Goal: Find specific page/section: Find specific page/section

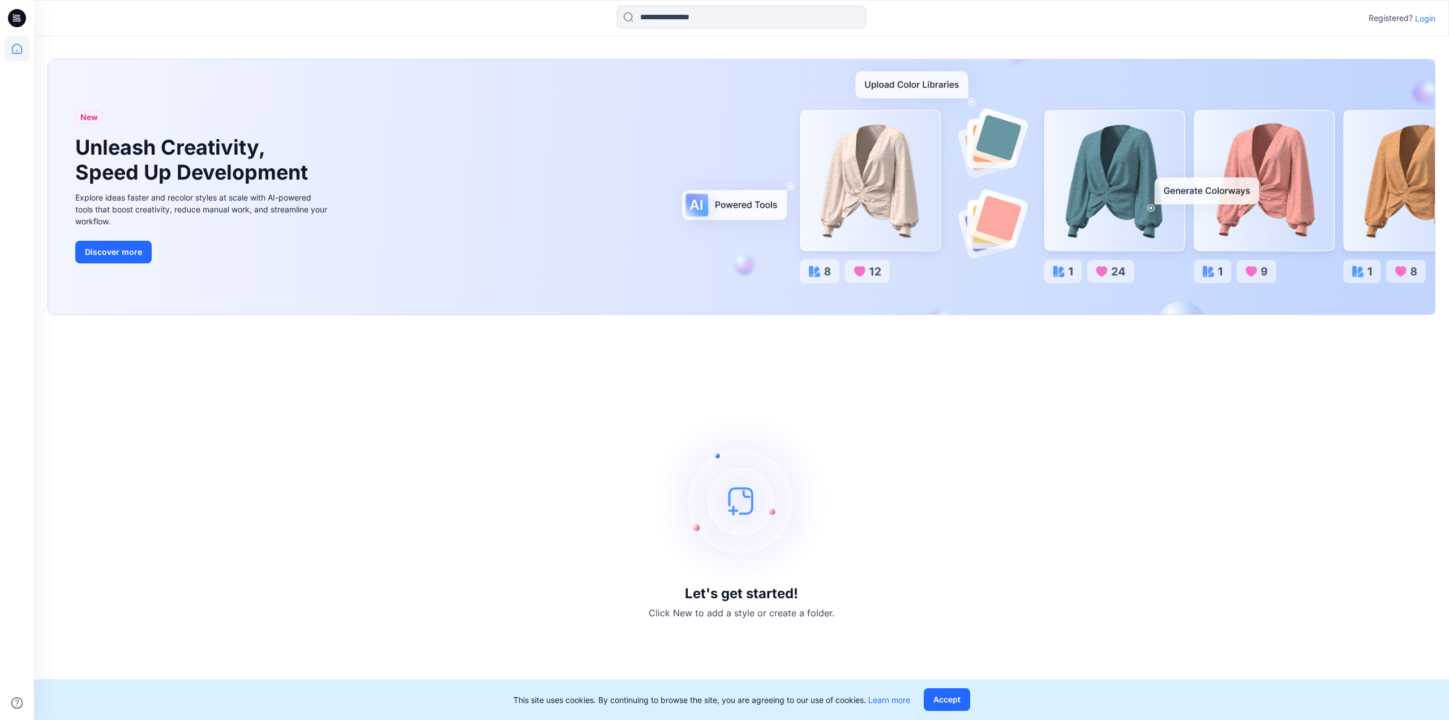
click at [1423, 22] on p "Login" at bounding box center [1425, 18] width 20 height 12
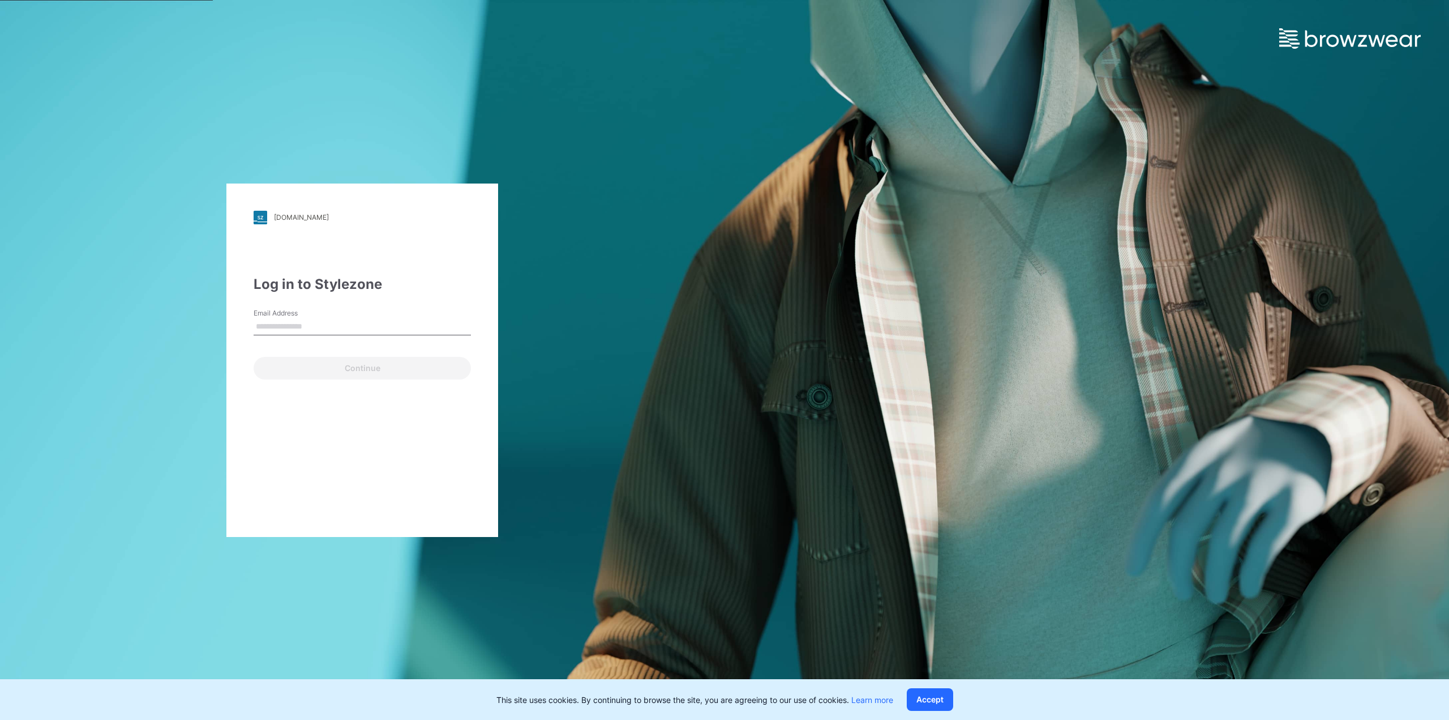
click at [315, 322] on input "Email Address" at bounding box center [362, 326] width 217 height 17
type input "**********"
click at [341, 369] on button "Continue" at bounding box center [362, 368] width 217 height 23
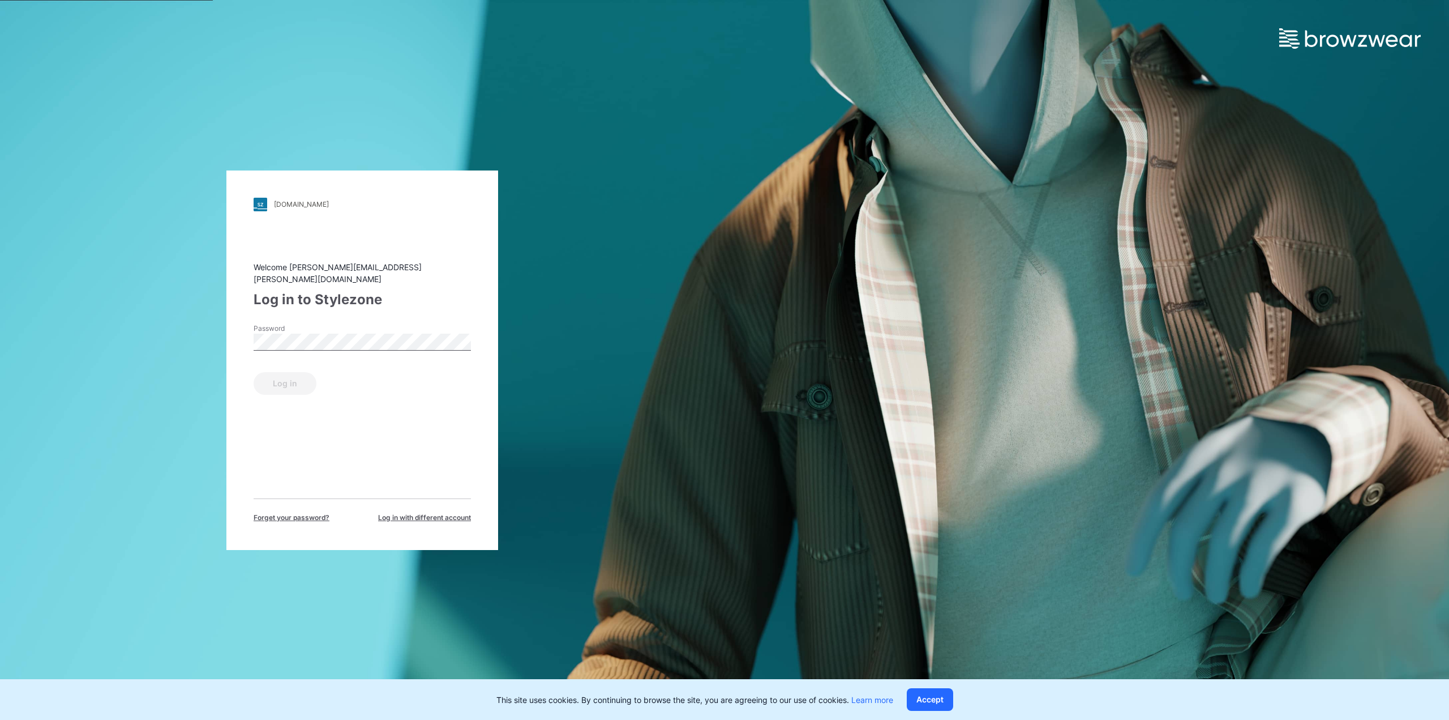
click at [327, 345] on div "Password" at bounding box center [362, 340] width 217 height 34
click at [254, 372] on button "Log in" at bounding box center [285, 383] width 63 height 23
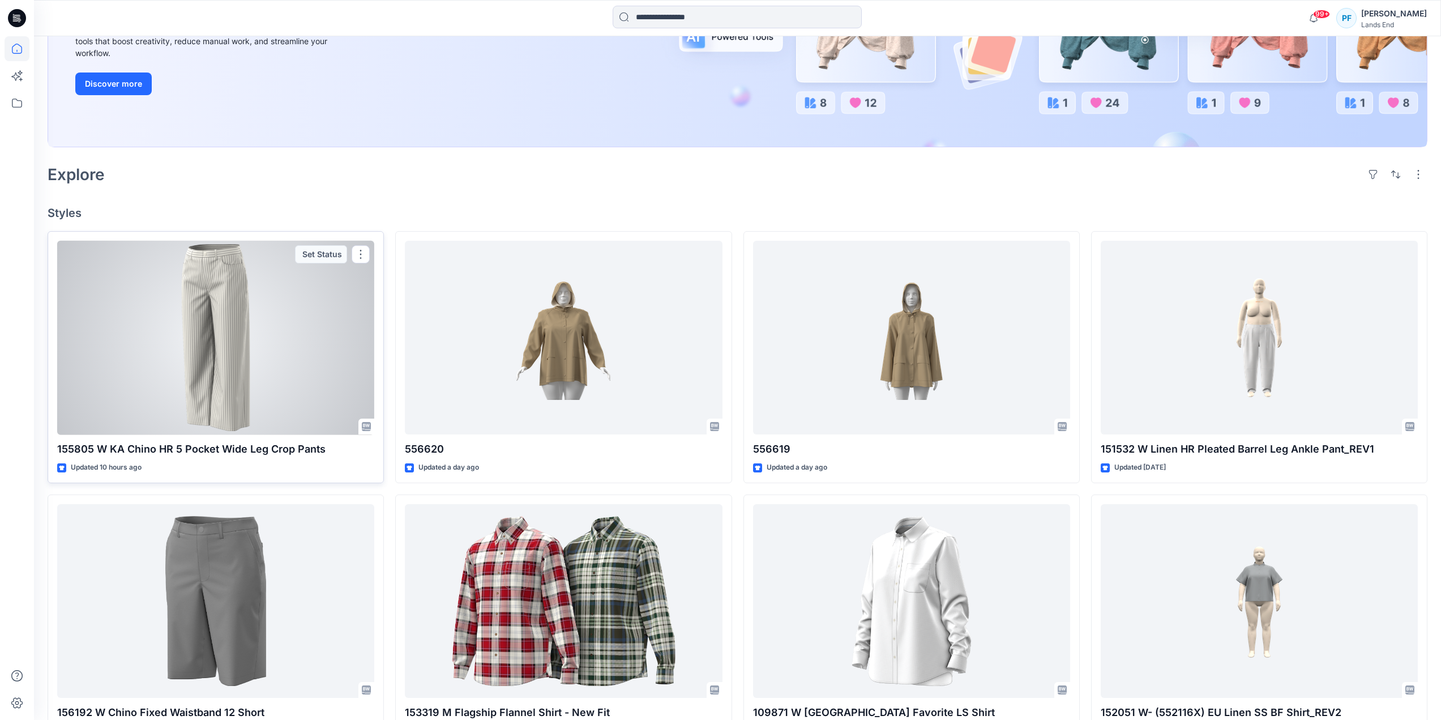
scroll to position [226, 0]
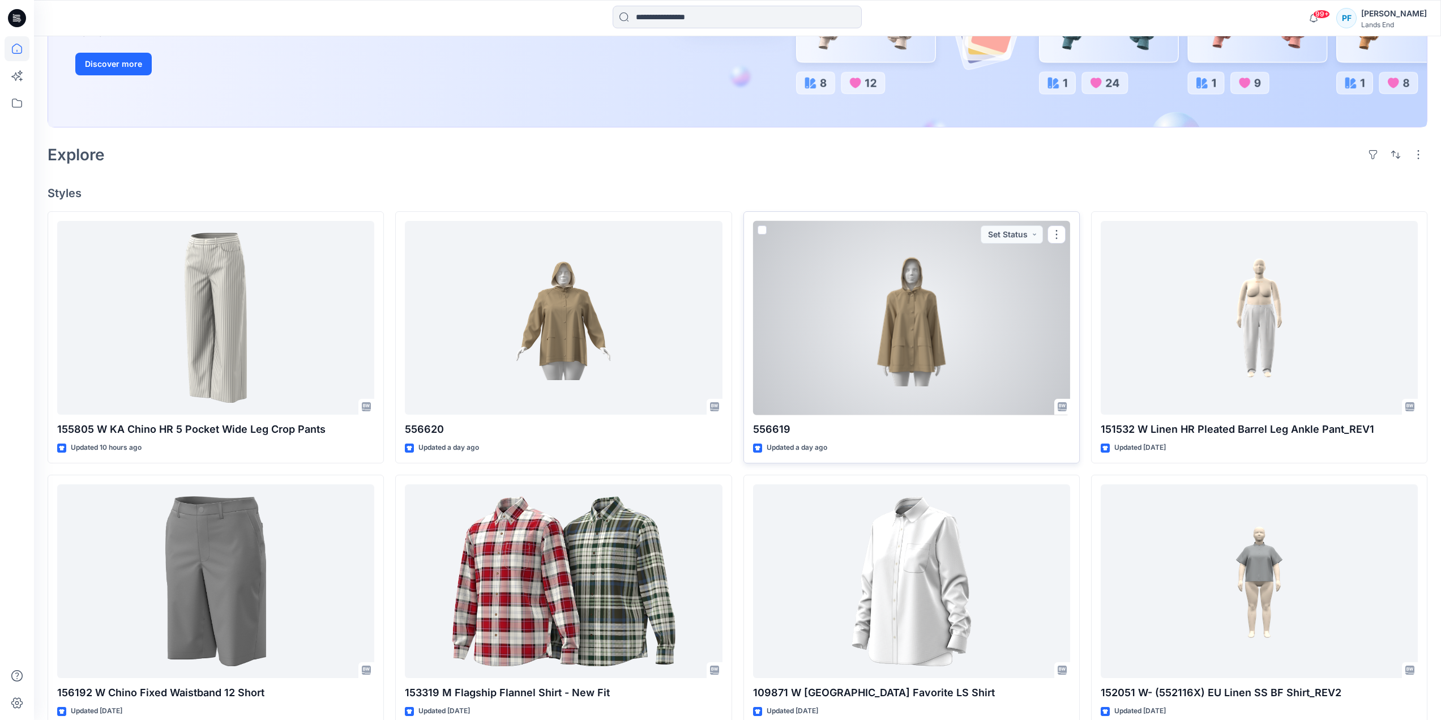
click at [912, 356] on div at bounding box center [911, 318] width 317 height 194
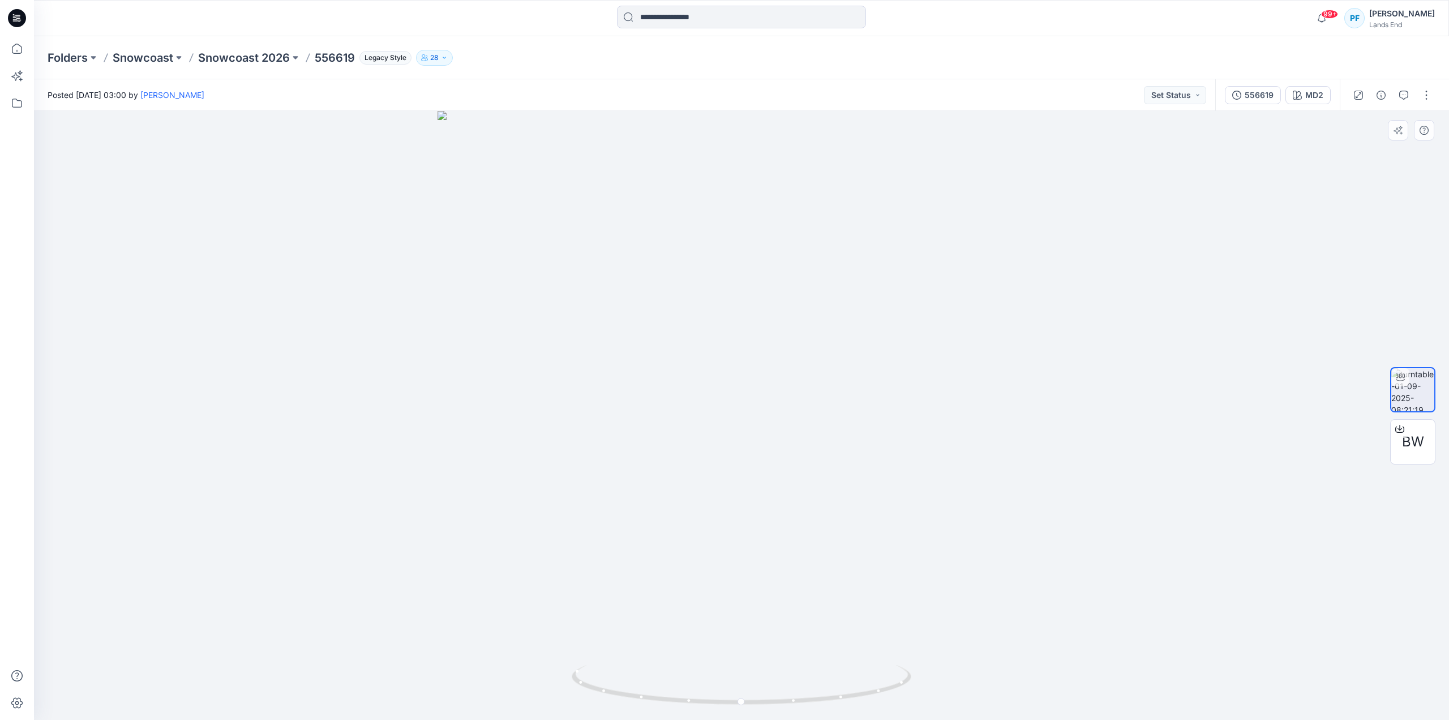
click at [1220, 335] on div at bounding box center [741, 415] width 1415 height 609
drag, startPoint x: 765, startPoint y: 508, endPoint x: 690, endPoint y: 502, distance: 75.0
click at [690, 502] on div at bounding box center [741, 415] width 1415 height 609
drag, startPoint x: 704, startPoint y: 501, endPoint x: 738, endPoint y: 501, distance: 34.0
click at [738, 501] on div at bounding box center [741, 415] width 1415 height 609
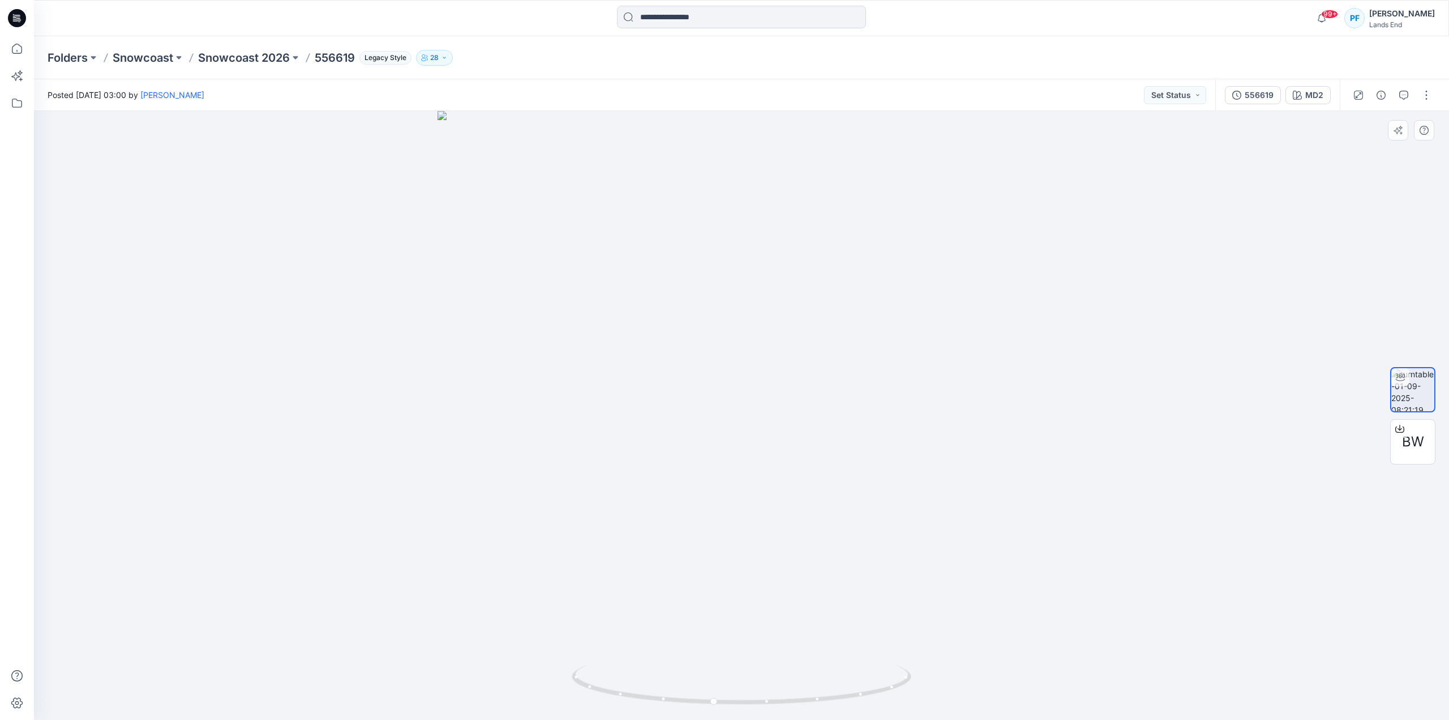
click at [915, 579] on div at bounding box center [741, 415] width 1415 height 609
drag, startPoint x: 897, startPoint y: 578, endPoint x: 866, endPoint y: 581, distance: 31.9
click at [866, 581] on div at bounding box center [741, 415] width 1415 height 609
drag, startPoint x: 933, startPoint y: 598, endPoint x: 827, endPoint y: 603, distance: 106.6
click at [827, 603] on div at bounding box center [741, 415] width 1415 height 609
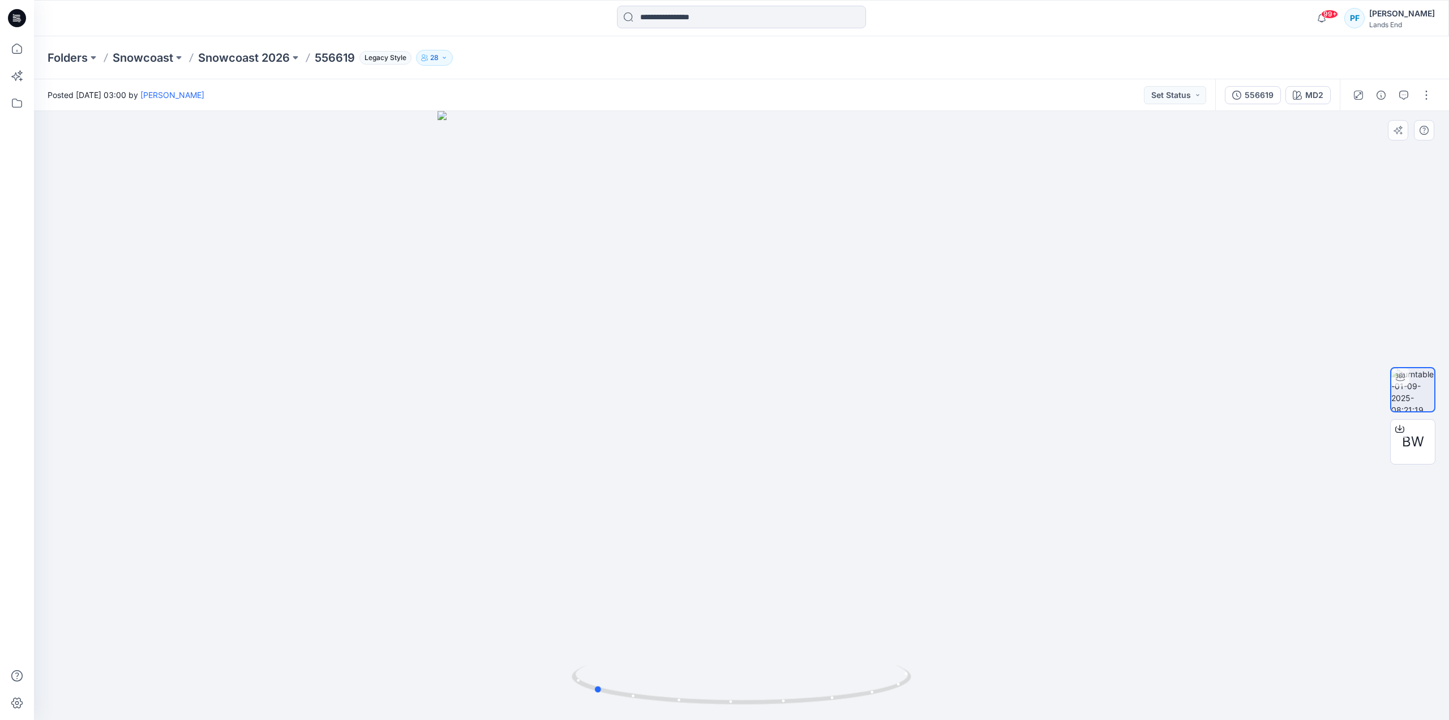
drag, startPoint x: 822, startPoint y: 595, endPoint x: 849, endPoint y: 596, distance: 27.2
click at [849, 596] on div at bounding box center [741, 415] width 1415 height 609
click at [1200, 468] on div at bounding box center [741, 415] width 1415 height 609
click at [258, 57] on p "Snowcoast 2026" at bounding box center [244, 58] width 92 height 16
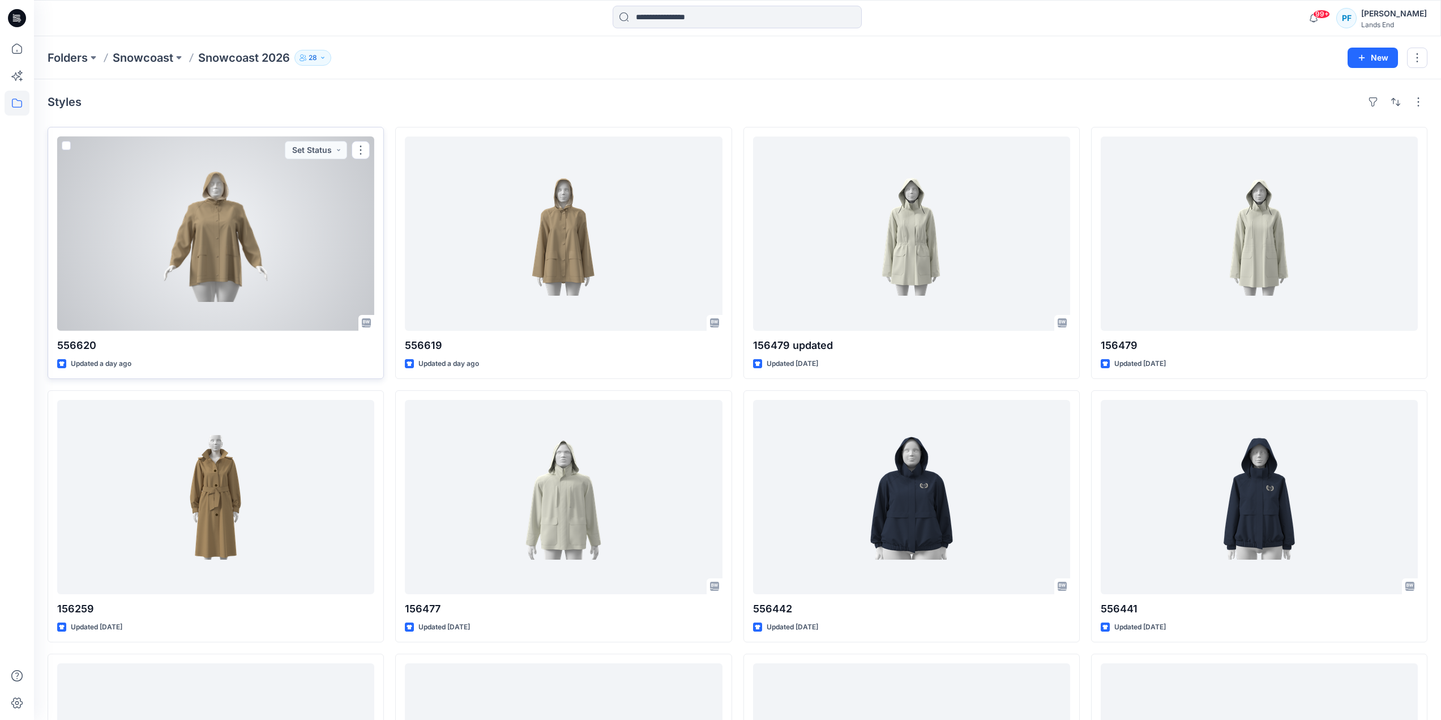
click at [307, 264] on div at bounding box center [215, 233] width 317 height 194
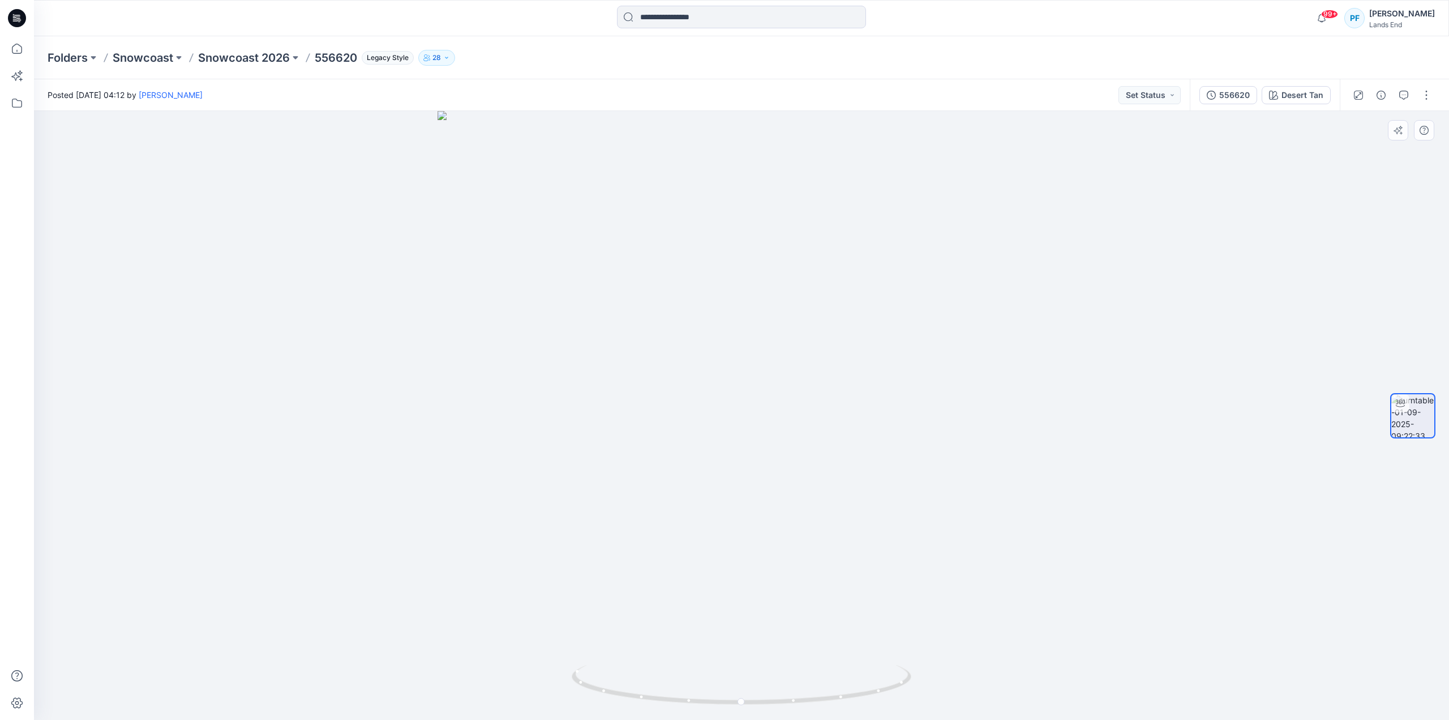
drag, startPoint x: 1247, startPoint y: 219, endPoint x: 1129, endPoint y: 275, distance: 130.7
click at [1247, 220] on div at bounding box center [741, 415] width 1415 height 609
drag, startPoint x: 814, startPoint y: 546, endPoint x: 763, endPoint y: 557, distance: 52.6
click at [763, 557] on div at bounding box center [741, 415] width 1415 height 609
drag, startPoint x: 806, startPoint y: 489, endPoint x: 772, endPoint y: 501, distance: 35.8
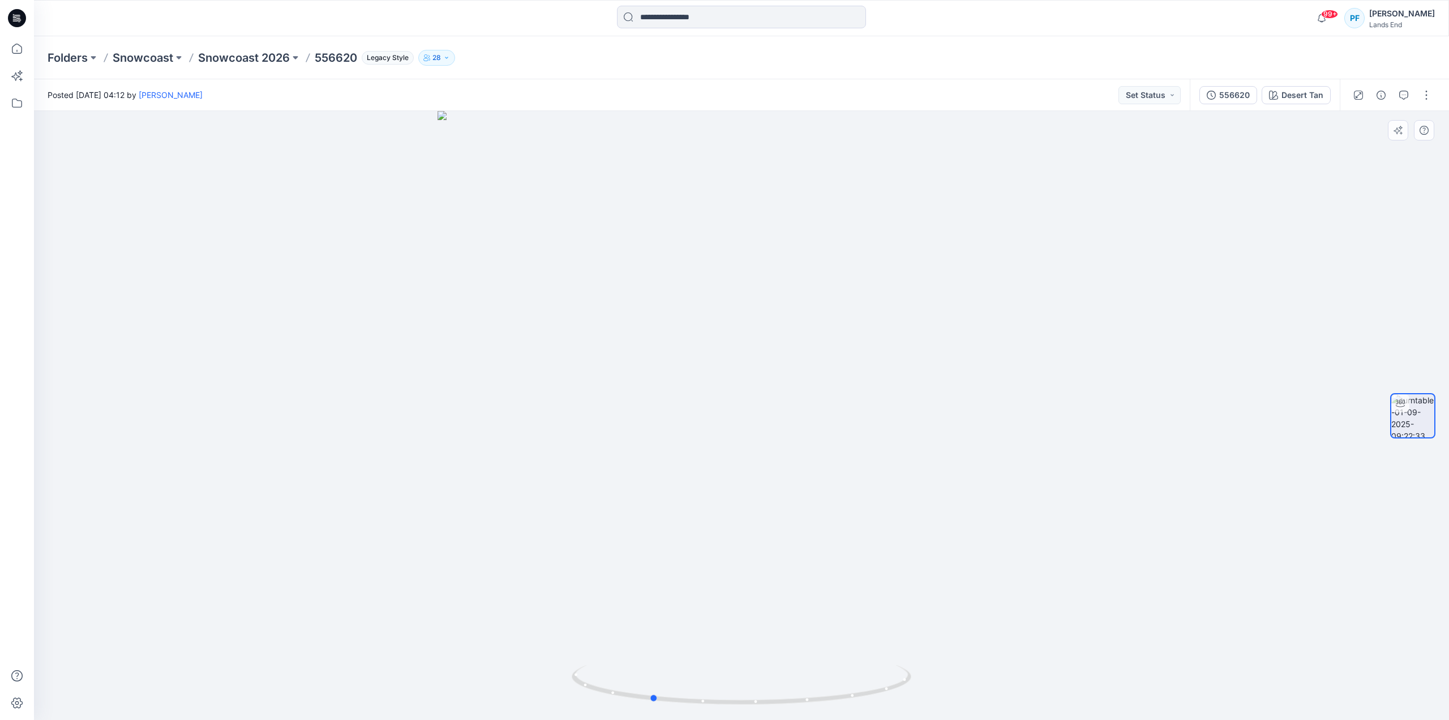
click at [772, 501] on div at bounding box center [741, 415] width 1415 height 609
drag, startPoint x: 1022, startPoint y: 521, endPoint x: 955, endPoint y: 531, distance: 68.0
click at [955, 531] on div at bounding box center [741, 415] width 1415 height 609
